Goal: Task Accomplishment & Management: Use online tool/utility

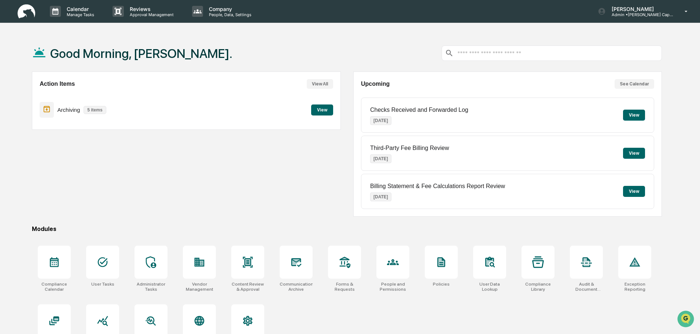
click at [320, 110] on button "View" at bounding box center [322, 109] width 22 height 11
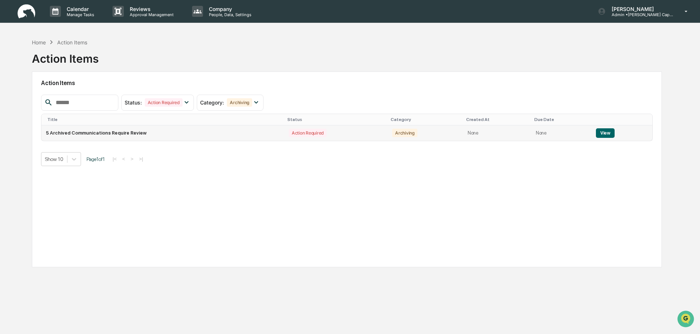
click at [605, 132] on button "View" at bounding box center [605, 133] width 19 height 10
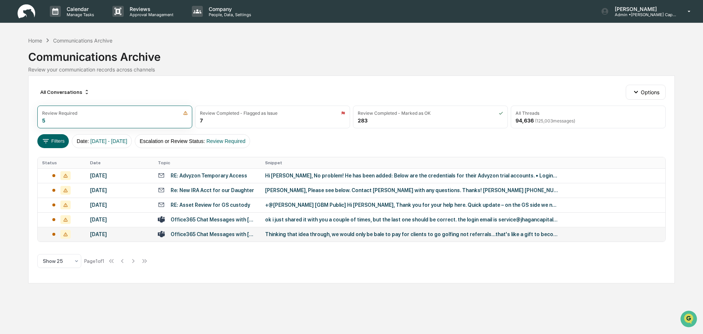
click at [232, 233] on div "Office365 Chat Messages with [PERSON_NAME], [PERSON_NAME] on [DATE]" at bounding box center [214, 234] width 86 height 6
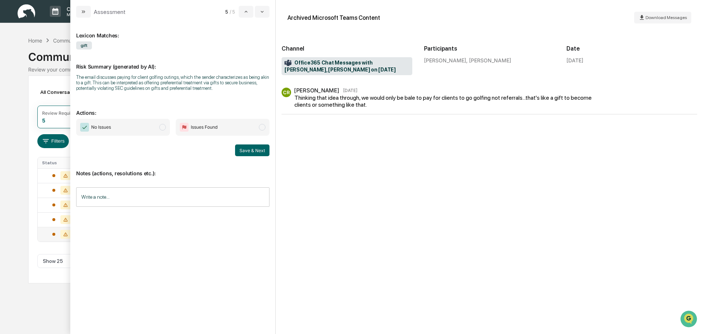
click at [165, 126] on span "modal" at bounding box center [162, 127] width 7 height 7
click at [168, 201] on input "Write a note..." at bounding box center [172, 196] width 193 height 19
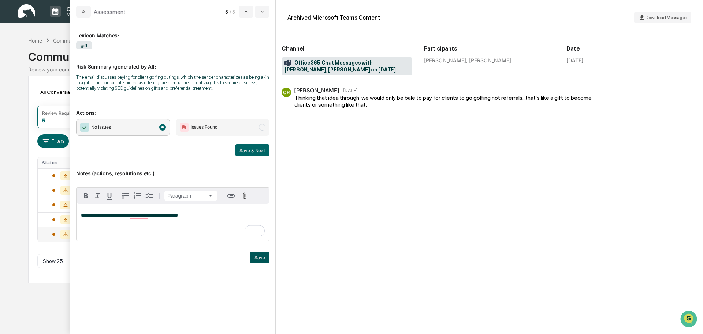
click at [262, 262] on button "Save" at bounding box center [259, 257] width 19 height 12
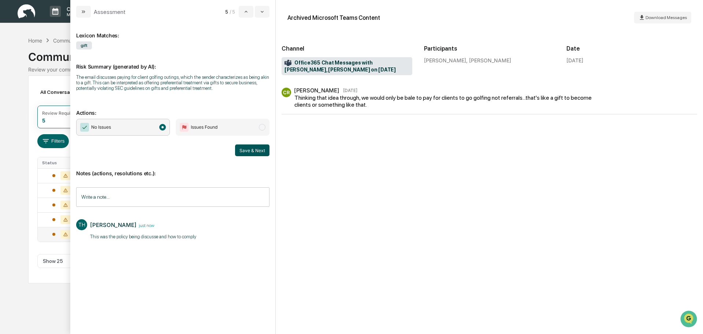
click at [256, 145] on button "Save & Next" at bounding box center [252, 150] width 34 height 12
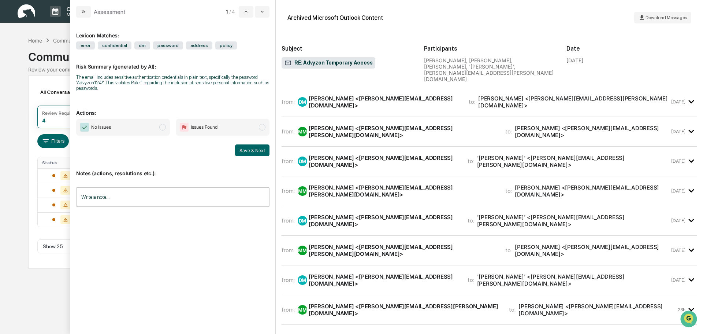
click at [327, 95] on div "[PERSON_NAME] <[PERSON_NAME][EMAIL_ADDRESS][DOMAIN_NAME]>" at bounding box center [384, 102] width 151 height 14
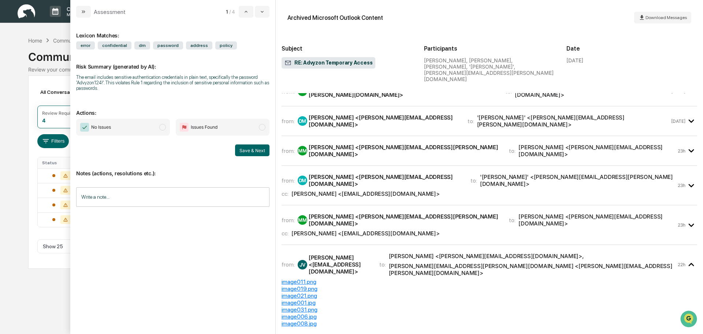
scroll to position [513, 0]
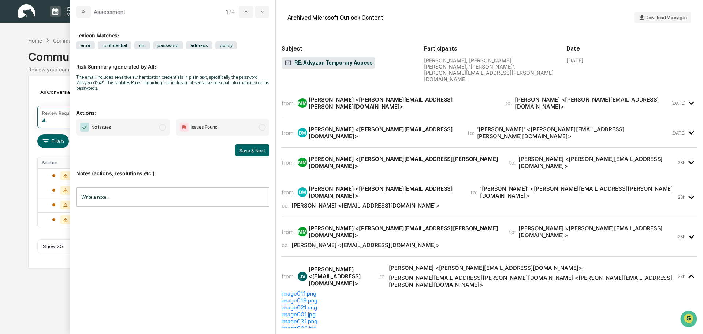
click at [349, 225] on div "MM [PERSON_NAME] <[PERSON_NAME][EMAIL_ADDRESS][PERSON_NAME][DOMAIN_NAME]>" at bounding box center [399, 232] width 203 height 14
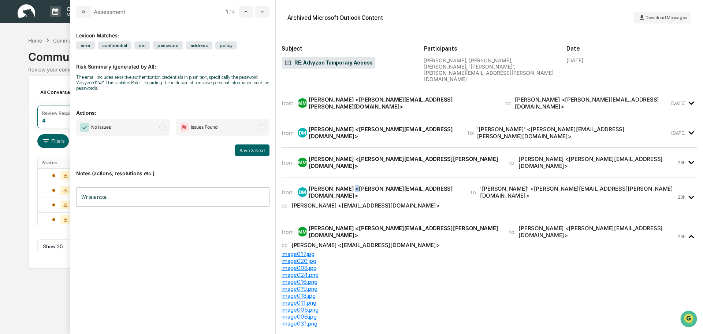
click at [352, 185] on div "[PERSON_NAME] <[PERSON_NAME][EMAIL_ADDRESS][DOMAIN_NAME]>" at bounding box center [385, 192] width 153 height 14
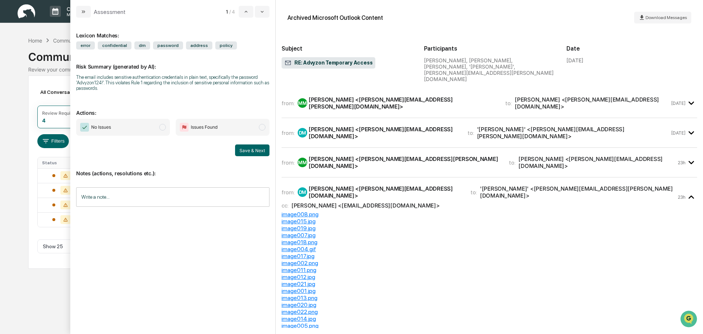
click at [115, 201] on input "Write a note..." at bounding box center [172, 196] width 193 height 19
click at [365, 126] on div "[PERSON_NAME] <[PERSON_NAME][EMAIL_ADDRESS][DOMAIN_NAME]>" at bounding box center [384, 133] width 150 height 14
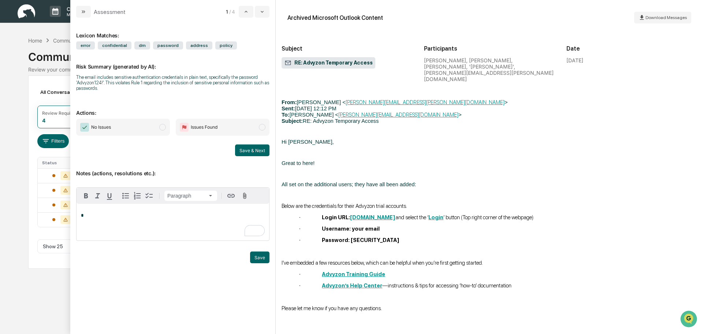
scroll to position [1722, 0]
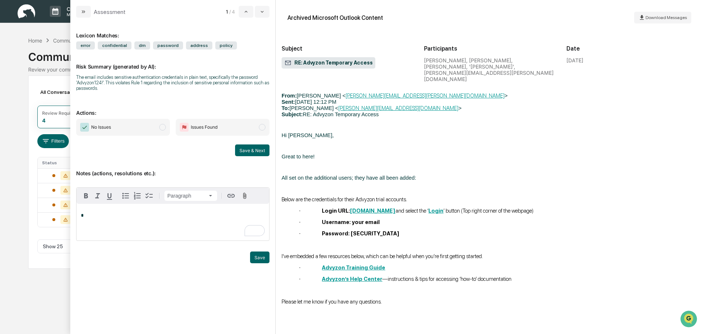
click at [148, 218] on div "*" at bounding box center [173, 222] width 193 height 37
click at [266, 256] on button "Save" at bounding box center [259, 257] width 19 height 12
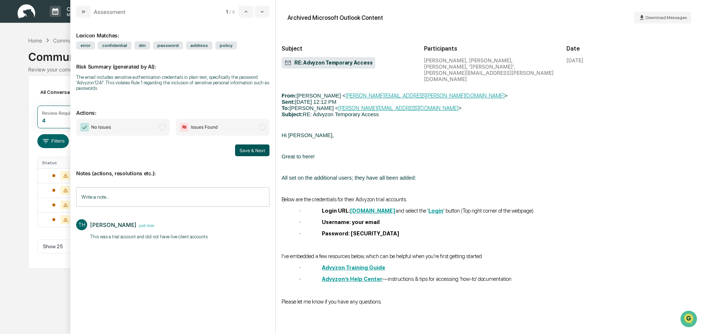
click at [245, 149] on button "Save & Next" at bounding box center [252, 150] width 34 height 12
click at [164, 128] on span "modal" at bounding box center [162, 127] width 7 height 7
click at [251, 150] on button "Save & Next" at bounding box center [252, 150] width 34 height 12
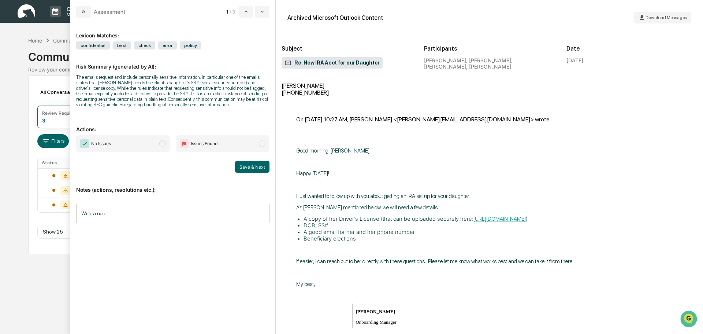
scroll to position [366, 0]
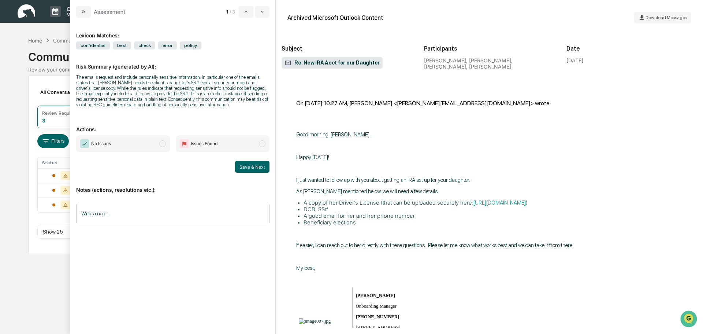
click at [163, 143] on span "modal" at bounding box center [162, 143] width 7 height 7
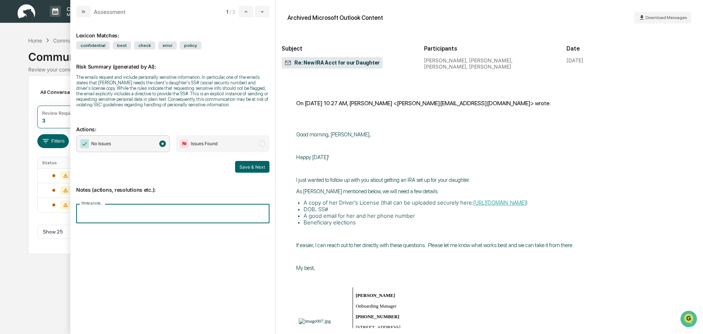
click at [104, 206] on div "Write a note... Write a note..." at bounding box center [172, 213] width 193 height 19
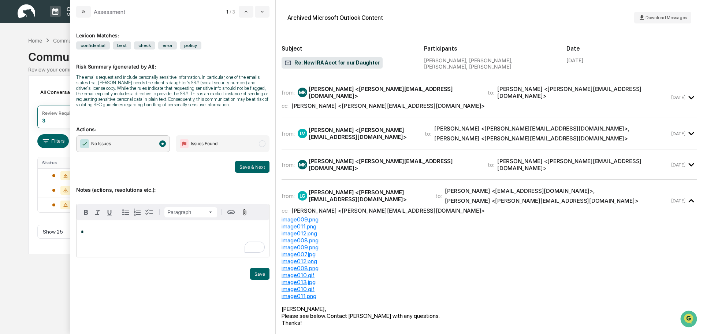
scroll to position [0, 0]
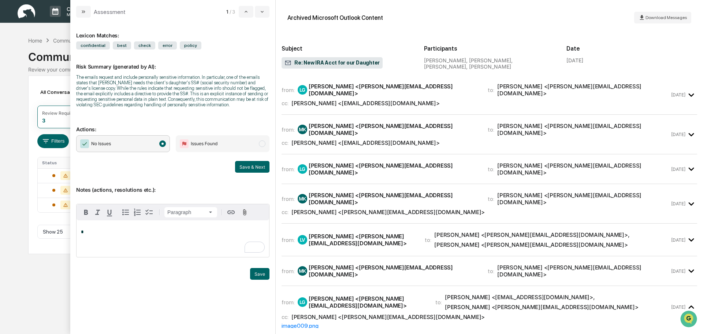
click at [396, 166] on div "from: LG [PERSON_NAME] <[PERSON_NAME][EMAIL_ADDRESS][DOMAIN_NAME]> to: [PERSON_…" at bounding box center [490, 169] width 416 height 18
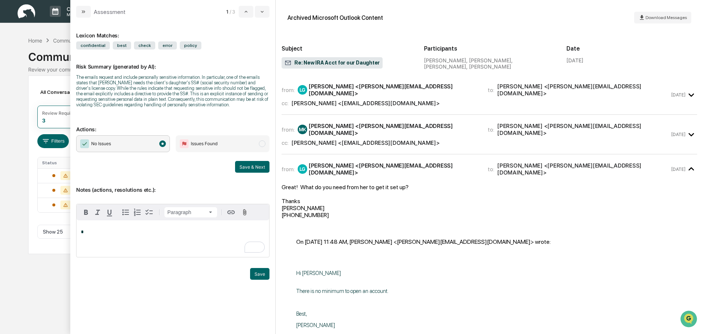
click at [388, 139] on div "[PERSON_NAME] <[EMAIL_ADDRESS][DOMAIN_NAME]>" at bounding box center [366, 142] width 148 height 7
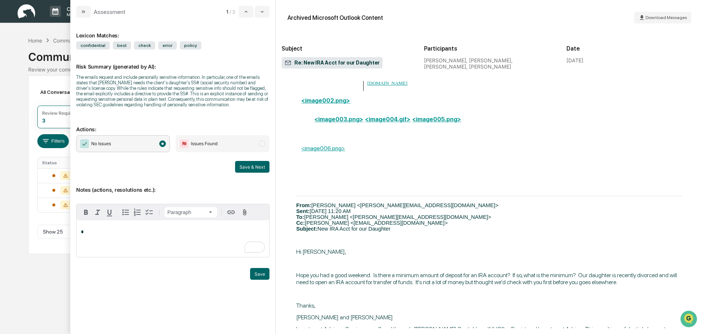
scroll to position [989, 0]
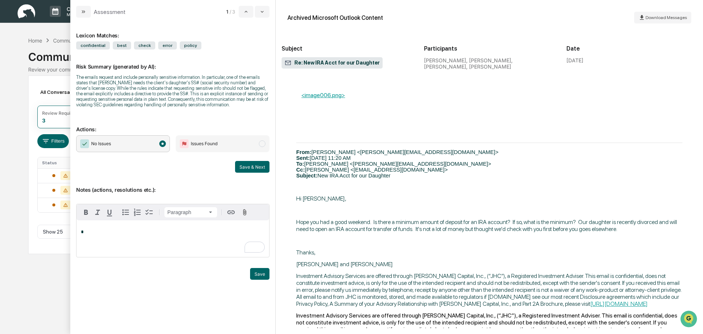
drag, startPoint x: 122, startPoint y: 237, endPoint x: 122, endPoint y: 232, distance: 4.8
click at [122, 233] on div "*" at bounding box center [173, 238] width 193 height 37
click at [262, 275] on button "Save" at bounding box center [259, 274] width 19 height 12
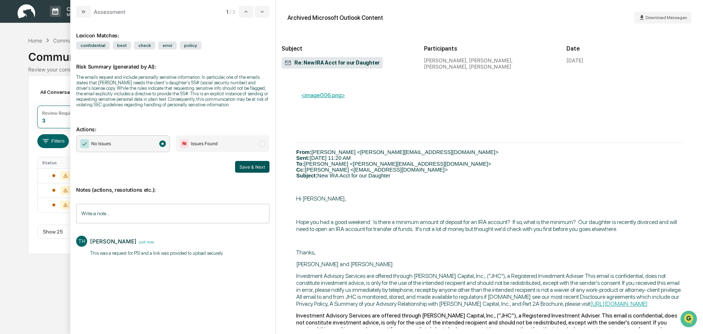
click at [253, 166] on button "Save & Next" at bounding box center [252, 167] width 34 height 12
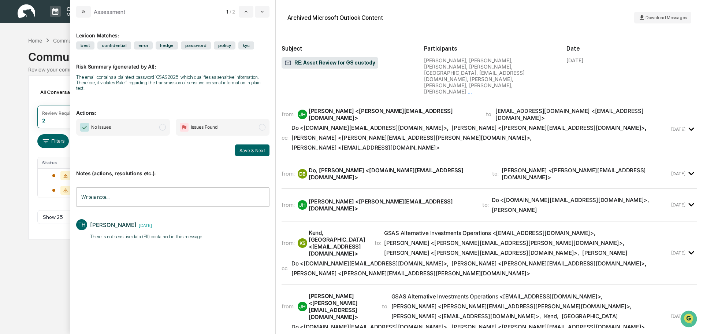
click at [341, 227] on div "from: KS Kend, [GEOGRAPHIC_DATA] <[EMAIL_ADDRESS][DOMAIN_NAME]> to: GSAS Altern…" at bounding box center [490, 256] width 416 height 58
click at [345, 122] on div "from: [PERSON_NAME] [PERSON_NAME] <[PERSON_NAME][EMAIL_ADDRESS][DOMAIN_NAME]> t…" at bounding box center [490, 132] width 416 height 53
click at [429, 124] on span "Do <[DOMAIN_NAME][EMAIL_ADDRESS][DOMAIN_NAME]> , [PERSON_NAME] <[PERSON_NAME][E…" at bounding box center [481, 137] width 378 height 27
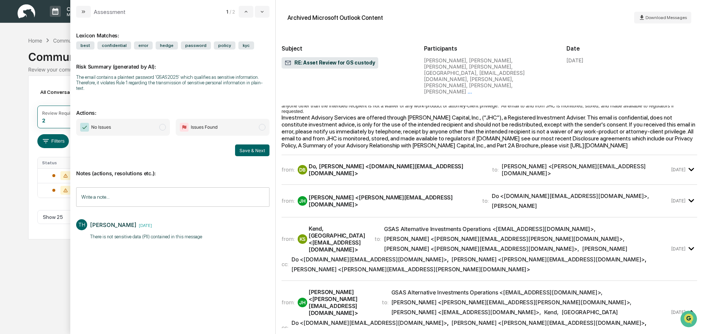
scroll to position [220, 0]
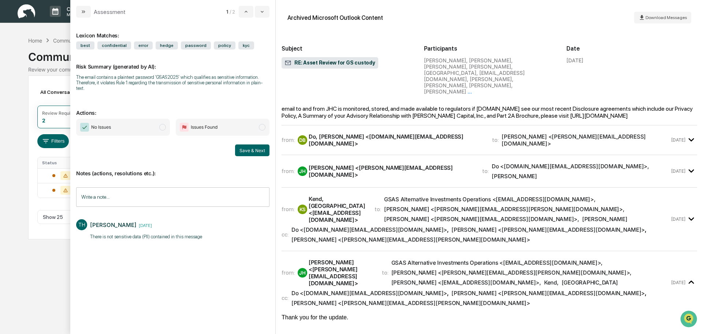
click at [502, 133] on div "[PERSON_NAME] <[PERSON_NAME][EMAIL_ADDRESS][DOMAIN_NAME]>" at bounding box center [586, 140] width 168 height 14
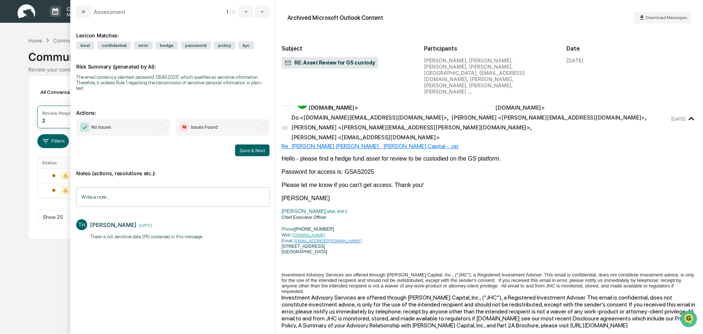
scroll to position [0, 0]
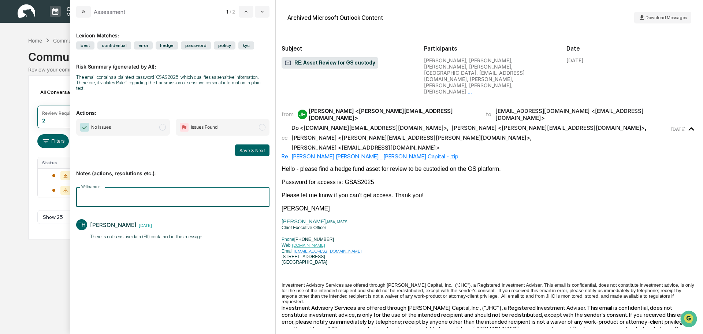
click at [114, 195] on input "Write a note..." at bounding box center [172, 196] width 193 height 19
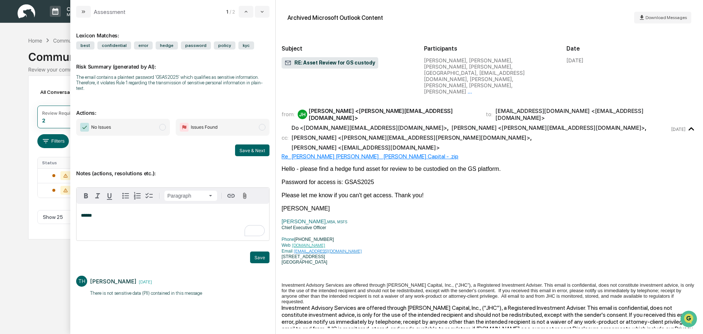
drag, startPoint x: 362, startPoint y: 149, endPoint x: 336, endPoint y: 149, distance: 26.4
click at [336, 179] on div "Password for access is: GSAS2025" at bounding box center [490, 182] width 416 height 7
copy div "GSAS2025"
click at [336, 153] on div "Re_ [PERSON_NAME] [PERSON_NAME] _ [PERSON_NAME] Capital - .zip" at bounding box center [490, 156] width 416 height 7
